Goal: Book appointment/travel/reservation

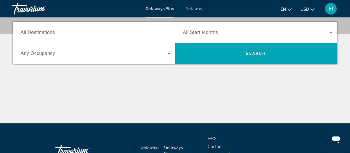
scroll to position [145, 0]
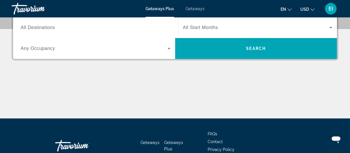
click at [66, 26] on input "Destination All Destinations" at bounding box center [96, 27] width 150 height 7
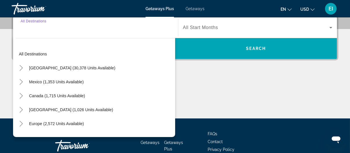
scroll to position [142, 0]
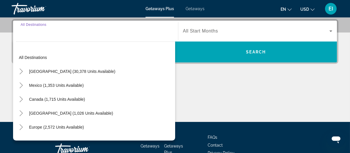
click at [59, 36] on div "Search widget" at bounding box center [96, 31] width 150 height 17
click at [48, 36] on div "Search widget" at bounding box center [96, 31] width 150 height 17
click at [32, 35] on div "Search widget" at bounding box center [96, 31] width 150 height 17
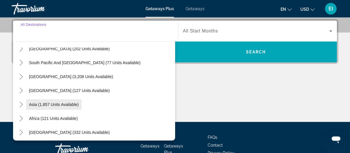
scroll to position [94, 0]
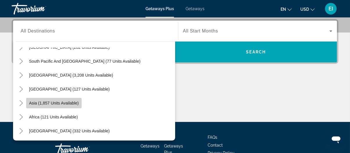
click at [48, 105] on span "Search widget" at bounding box center [53, 103] width 55 height 14
type input "**********"
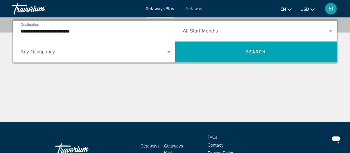
click at [157, 54] on span "Search widget" at bounding box center [94, 51] width 147 height 7
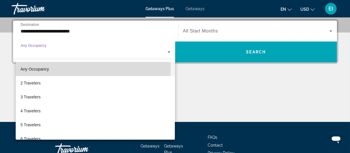
click at [38, 68] on span "Any Occupancy" at bounding box center [34, 69] width 28 height 5
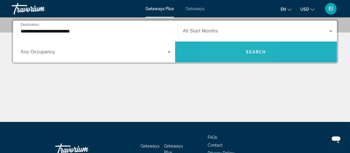
click at [232, 51] on span "Search widget" at bounding box center [256, 52] width 162 height 14
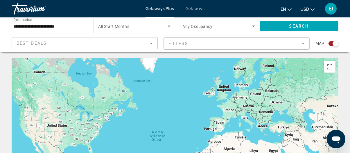
click at [65, 26] on input "**********" at bounding box center [49, 26] width 72 height 7
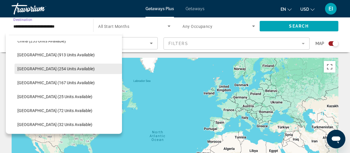
scroll to position [191, 0]
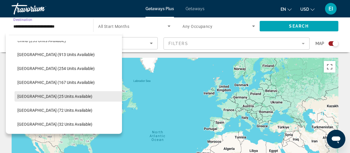
click at [56, 94] on span "[GEOGRAPHIC_DATA] (25 units available)" at bounding box center [54, 96] width 75 height 5
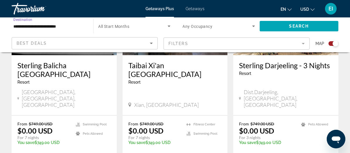
scroll to position [261, 0]
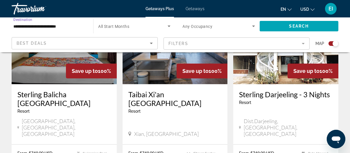
click at [28, 27] on input "**********" at bounding box center [49, 26] width 72 height 7
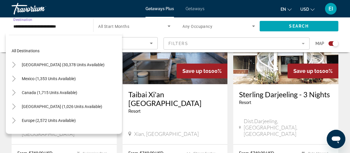
scroll to position [202, 0]
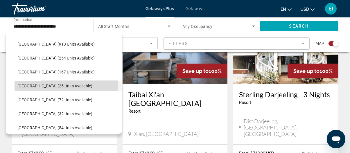
click at [42, 84] on span "[GEOGRAPHIC_DATA] (25 units available)" at bounding box center [54, 86] width 75 height 5
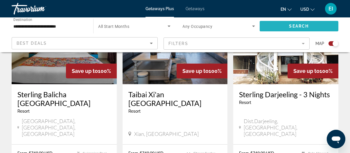
click at [266, 27] on span "Search widget" at bounding box center [299, 26] width 79 height 14
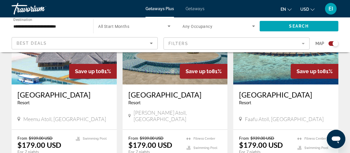
scroll to position [261, 0]
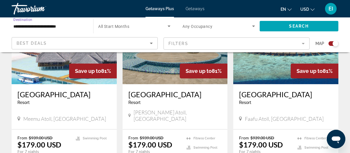
click at [43, 27] on input "**********" at bounding box center [49, 26] width 72 height 7
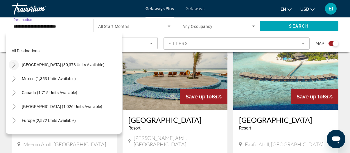
scroll to position [203, 0]
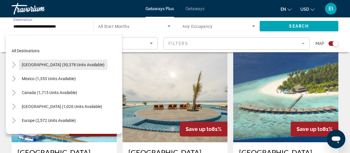
click at [43, 63] on span "[GEOGRAPHIC_DATA] (30,378 units available)" at bounding box center [63, 64] width 83 height 5
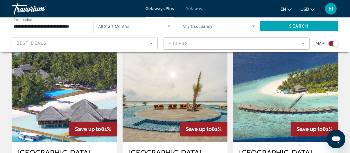
drag, startPoint x: 53, startPoint y: 30, endPoint x: 53, endPoint y: 27, distance: 3.2
click at [53, 29] on div "**********" at bounding box center [49, 26] width 72 height 17
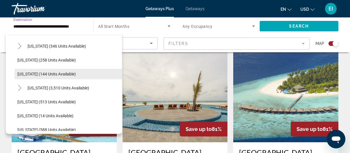
scroll to position [435, 0]
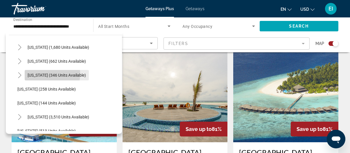
click at [37, 73] on span "[US_STATE] (346 units available)" at bounding box center [57, 75] width 58 height 5
type input "**********"
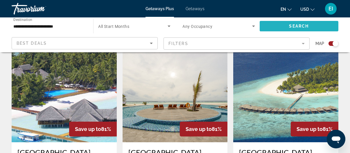
click at [280, 23] on span "Search widget" at bounding box center [299, 26] width 79 height 14
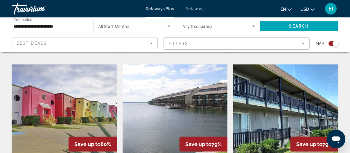
scroll to position [639, 0]
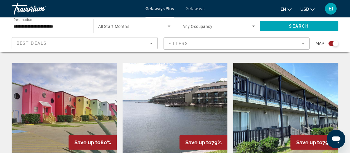
click at [260, 21] on button "Search" at bounding box center [299, 26] width 79 height 10
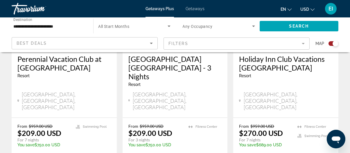
scroll to position [1000, 0]
